Goal: Task Accomplishment & Management: Complete application form

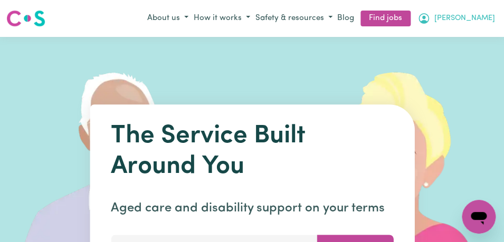
click at [430, 20] on icon "My Account" at bounding box center [423, 18] width 13 height 13
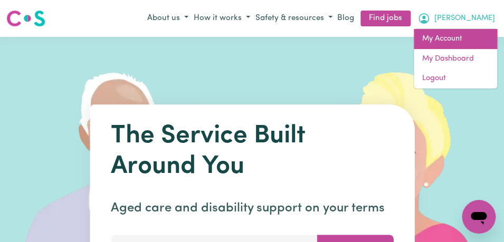
click at [469, 42] on link "My Account" at bounding box center [455, 39] width 83 height 20
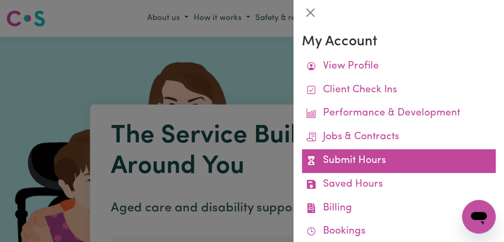
click at [447, 160] on link "Submit Hours" at bounding box center [399, 161] width 194 height 24
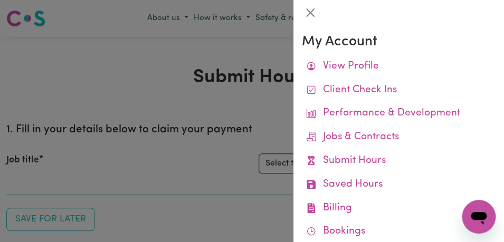
click at [447, 158] on link "Submit Hours" at bounding box center [399, 161] width 194 height 24
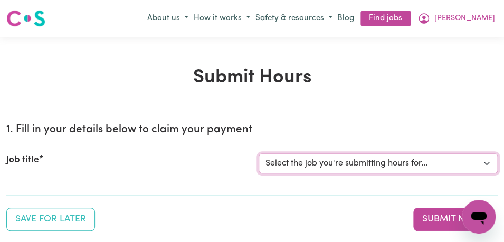
select select "11855"
click option "[[PERSON_NAME]] Support Worker Needed For Personal Care In the Morning- [PERSON…" at bounding box center [0, 0] width 0 height 0
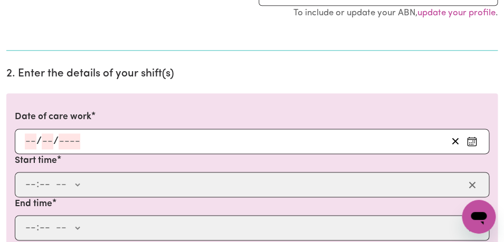
scroll to position [303, 0]
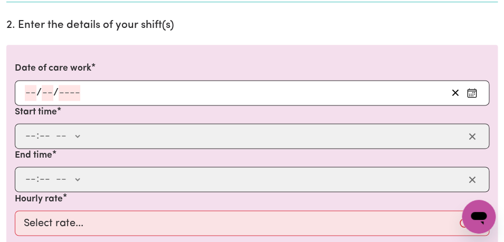
click at [469, 93] on icon "Enter the date of care work" at bounding box center [471, 93] width 11 height 11
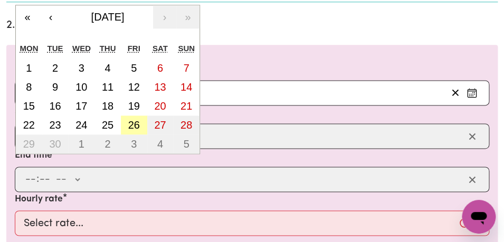
click at [129, 121] on abbr "26" at bounding box center [134, 125] width 12 height 12
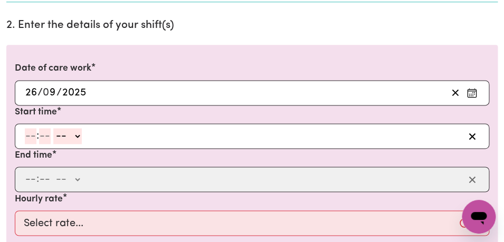
type input "[DATE]"
type input "26"
type input "9"
type input "2025"
click at [31, 139] on input "number" at bounding box center [31, 136] width 12 height 16
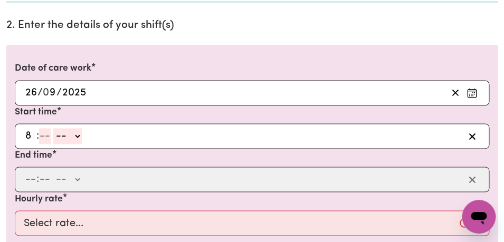
type input "8"
type input "00"
select select "am"
click option "AM" at bounding box center [0, 0] width 0 height 0
type input "08:00"
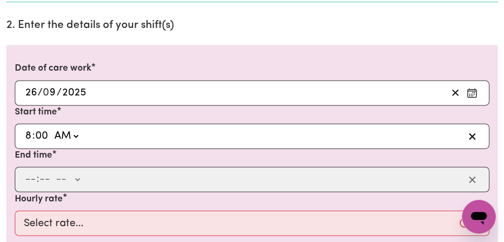
type input "0"
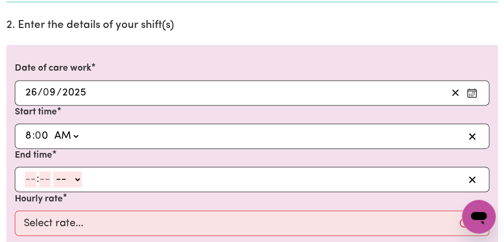
click at [32, 185] on input "number" at bounding box center [31, 179] width 12 height 16
type input "9"
type input "00"
select select "am"
click option "AM" at bounding box center [0, 0] width 0 height 0
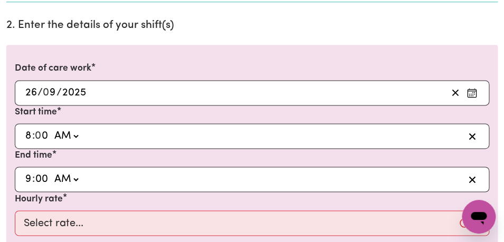
type input "09:00"
type input "0"
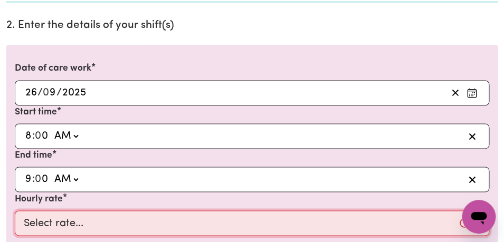
click at [15, 210] on select "Select rate... $44.00 (Weekday) $64.00 ([DATE]) $74.00 ([DATE]) $104.00 (Public…" at bounding box center [252, 222] width 474 height 25
select select "44-Weekday"
click option "$44.00 (Weekday)" at bounding box center [0, 0] width 0 height 0
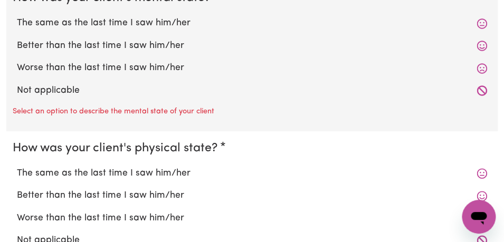
scroll to position [982, 0]
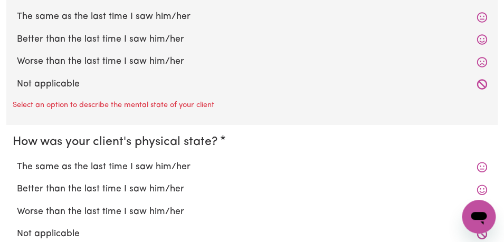
click at [78, 18] on label "The same as the last time I saw him/her" at bounding box center [252, 17] width 470 height 14
click at [17, 10] on input "The same as the last time I saw him/her" at bounding box center [16, 9] width 1 height 1
radio input "true"
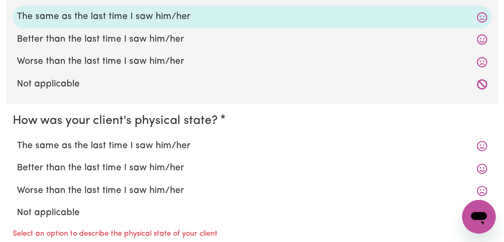
click at [73, 143] on label "The same as the last time I saw him/her" at bounding box center [252, 146] width 470 height 14
click at [17, 139] on input "The same as the last time I saw him/her" at bounding box center [16, 139] width 1 height 1
radio input "true"
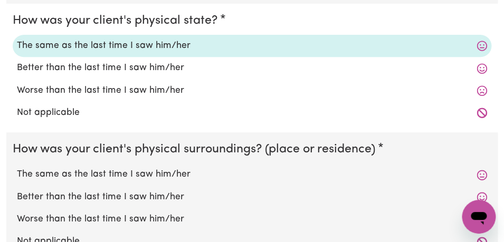
scroll to position [1111, 0]
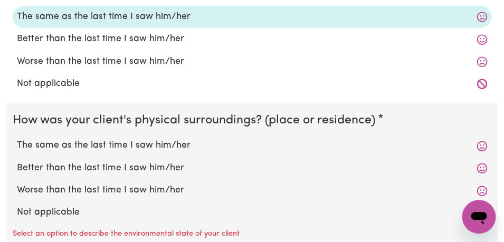
click at [73, 145] on label "The same as the last time I saw him/her" at bounding box center [252, 146] width 470 height 14
click at [17, 139] on input "The same as the last time I saw him/her" at bounding box center [16, 138] width 1 height 1
radio input "true"
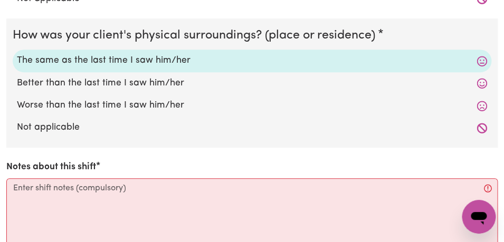
scroll to position [1201, 0]
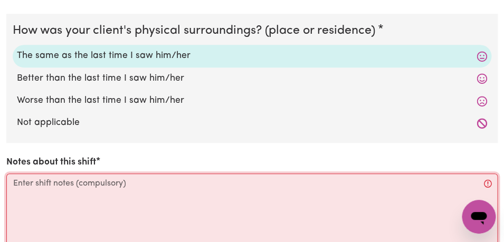
click at [74, 189] on textarea "Notes about this shift" at bounding box center [251, 213] width 491 height 79
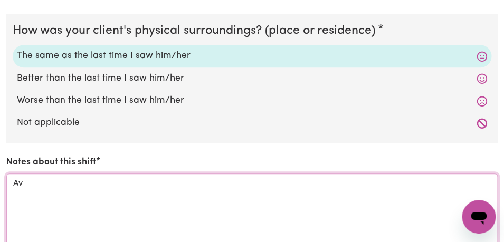
type textarea "A"
click at [34, 187] on textarea "[PERSON_NAME], her son wa" at bounding box center [251, 213] width 491 height 79
click at [81, 182] on textarea "[PERSON_NAME], her son wa" at bounding box center [251, 213] width 491 height 79
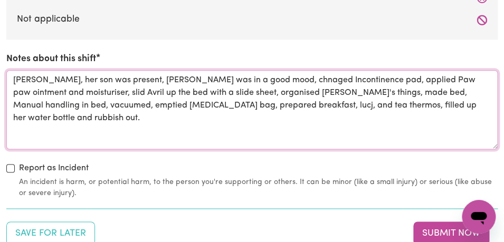
scroll to position [1322, 0]
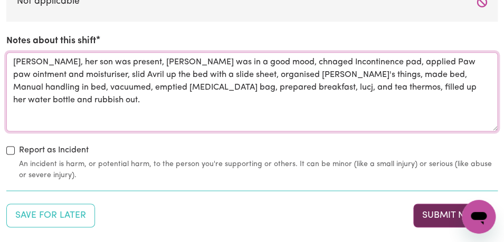
type textarea "[PERSON_NAME], her son was present, [PERSON_NAME] was in a good mood, chnaged I…"
click at [429, 214] on button "Submit Now" at bounding box center [451, 215] width 76 height 23
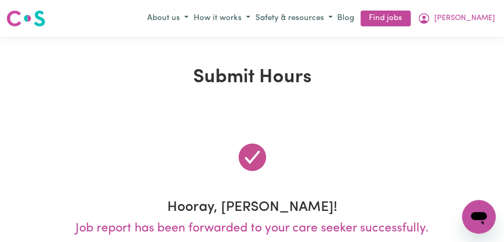
scroll to position [0, 0]
